Goal: Find specific page/section: Find specific page/section

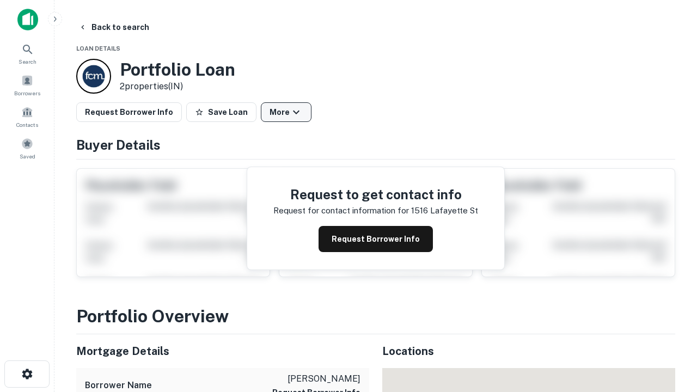
click at [286, 112] on button "More" at bounding box center [286, 112] width 51 height 20
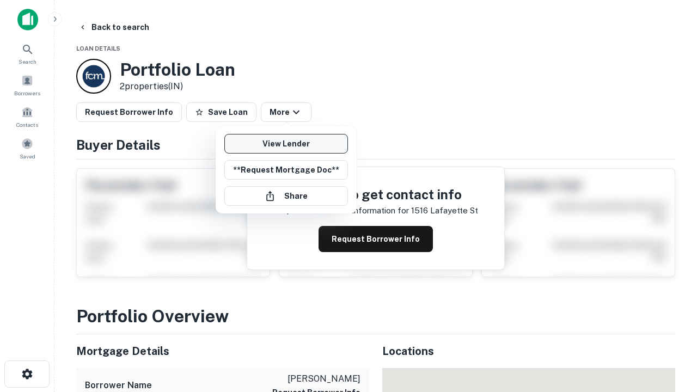
click at [286, 144] on link "View Lender" at bounding box center [286, 144] width 124 height 20
